Goal: Communication & Community: Share content

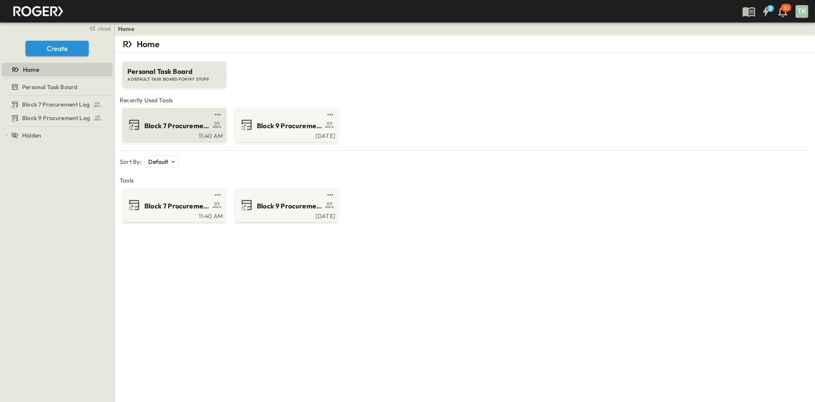
click at [176, 123] on span "Block 7 Procurement Log" at bounding box center [177, 126] width 66 height 10
